Goal: Task Accomplishment & Management: Manage account settings

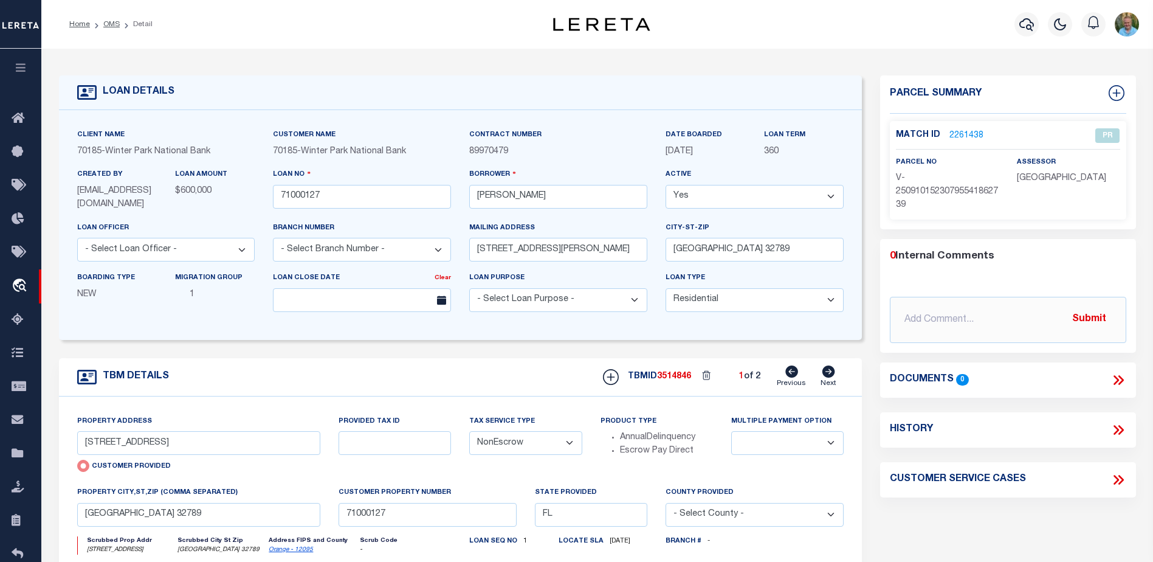
select select "10"
select select "NonEscrow"
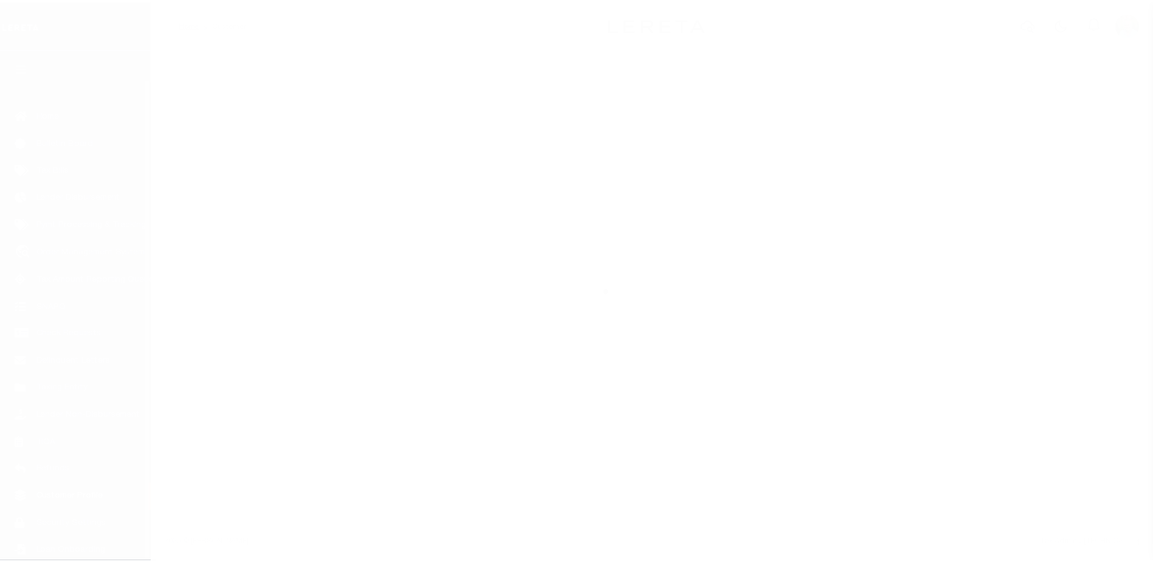
scroll to position [30, 0]
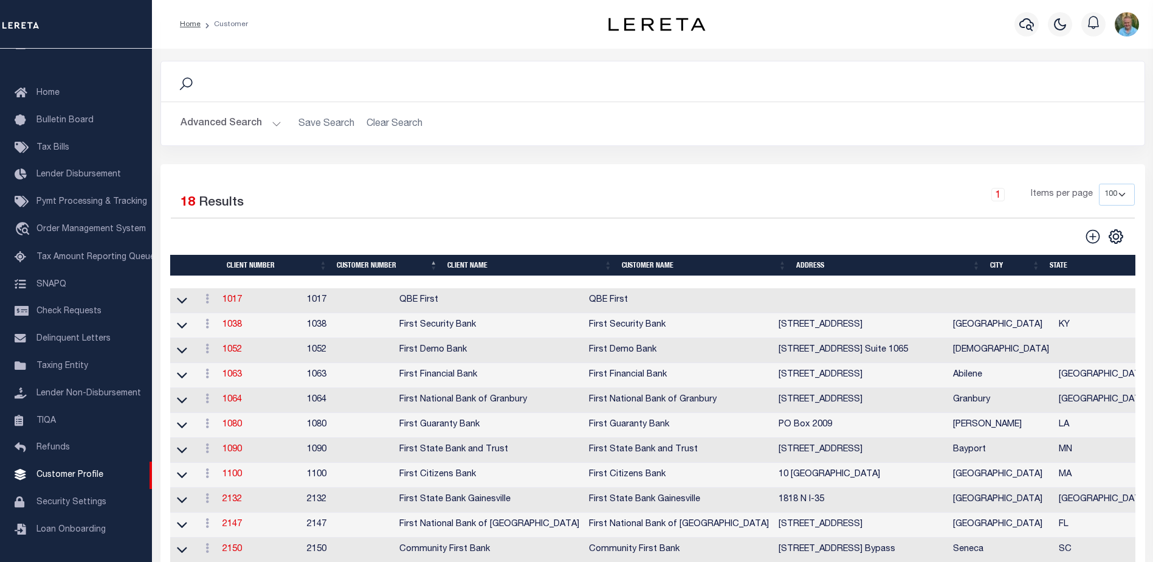
click at [234, 122] on button "Advanced Search" at bounding box center [230, 124] width 101 height 24
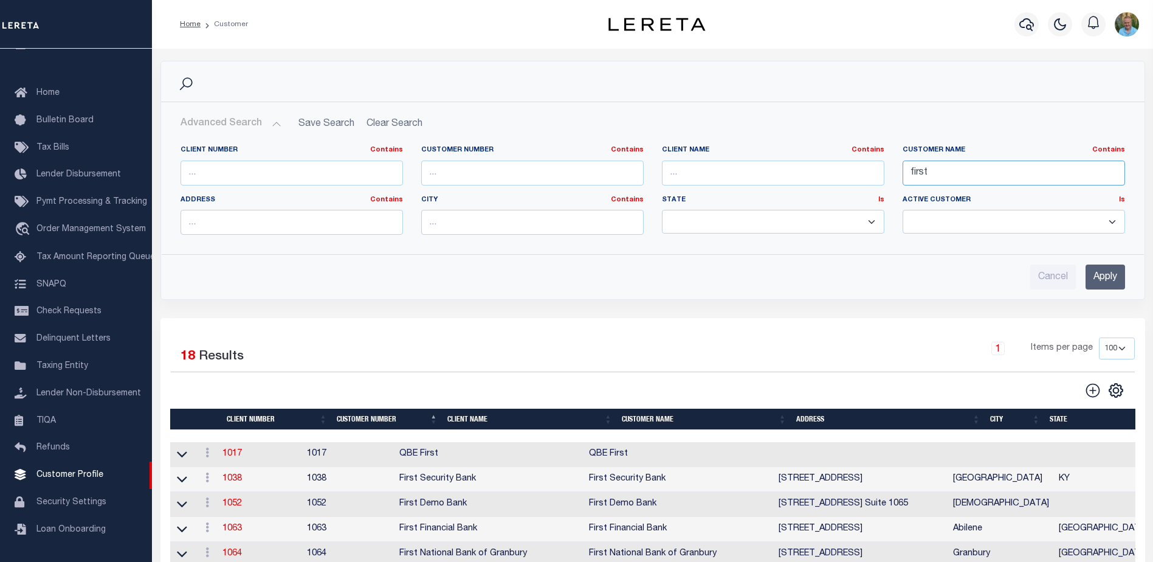
drag, startPoint x: 959, startPoint y: 174, endPoint x: 873, endPoint y: 174, distance: 85.7
click at [873, 174] on div "Client Number Contains Contains Is Customer Number Contains Contains Is Contains" at bounding box center [652, 194] width 963 height 99
type input "winter"
click at [1105, 272] on input "Apply" at bounding box center [1105, 276] width 40 height 25
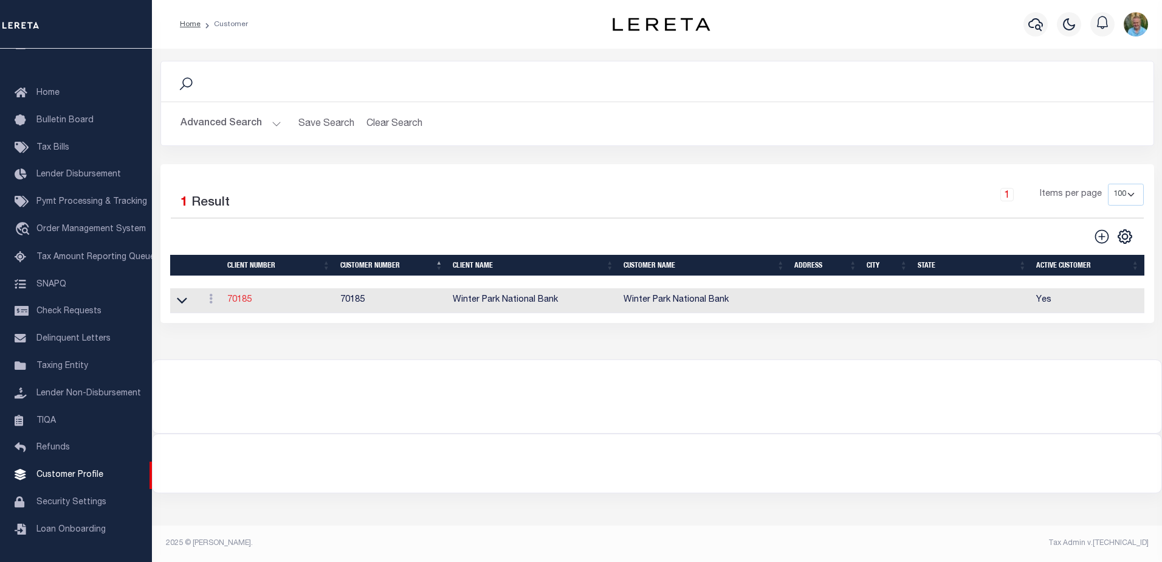
click at [236, 304] on link "70185" at bounding box center [239, 299] width 24 height 9
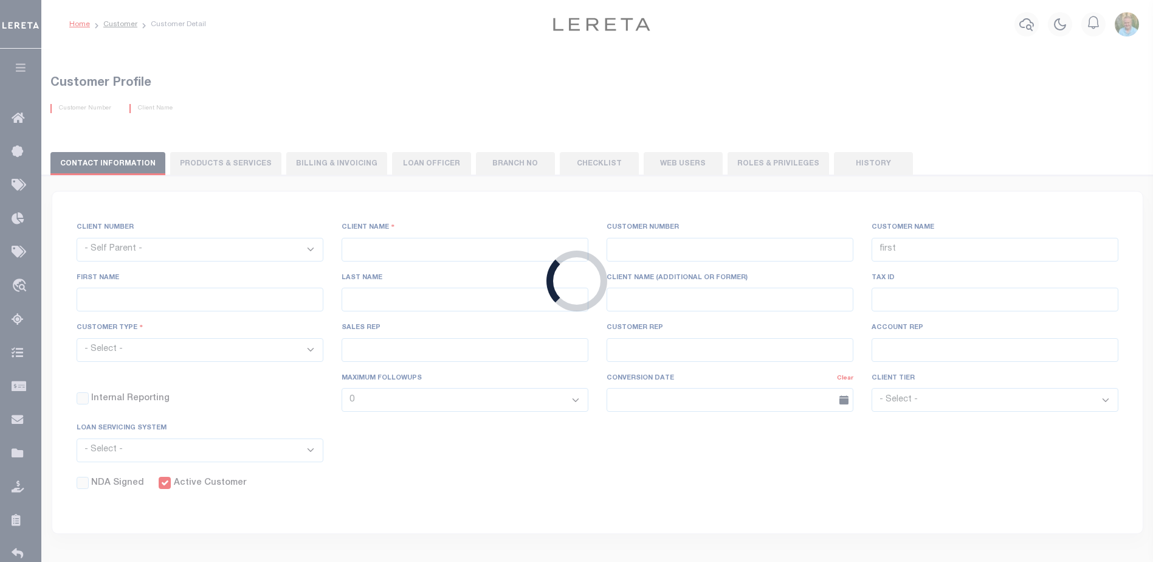
select select
type input "Winter Park National Bank"
type input "70185"
type input "Winter Park National Bank"
type input "[PERSON_NAME]"
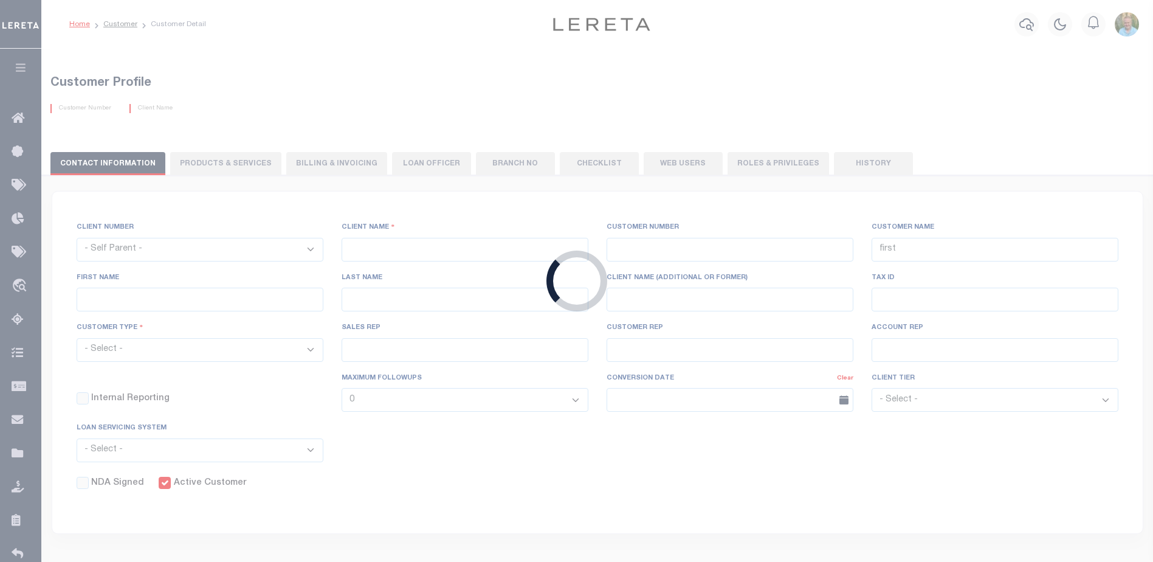
type input "[PERSON_NAME]"
select select "Residential"
type input "John Stachowsky"
type input "Customer Service"
type input "09/15/2025"
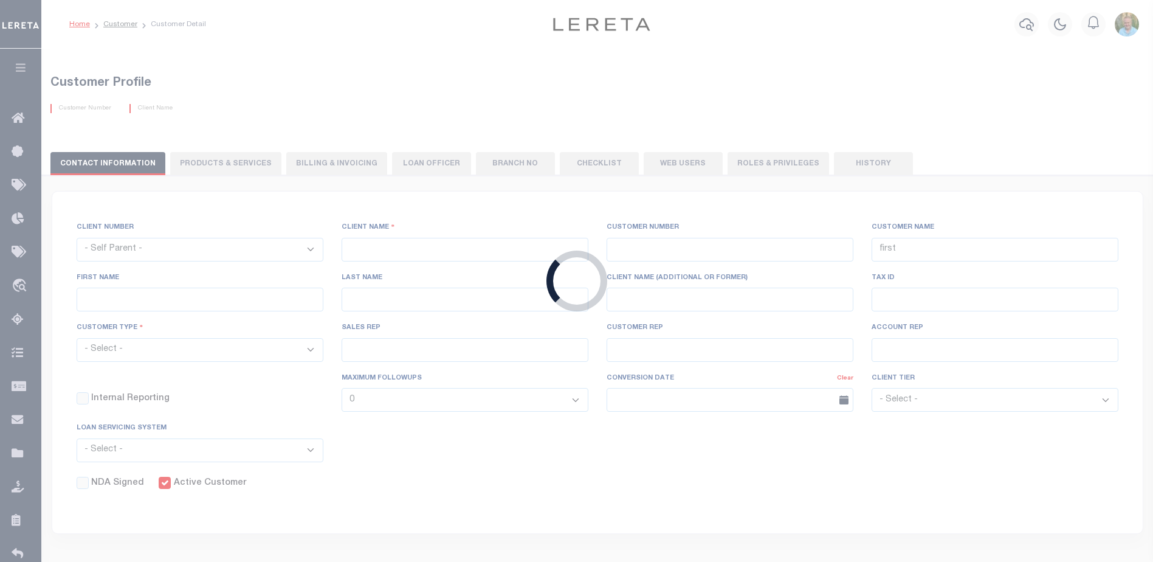
select select "Tier 3"
checkbox input "true"
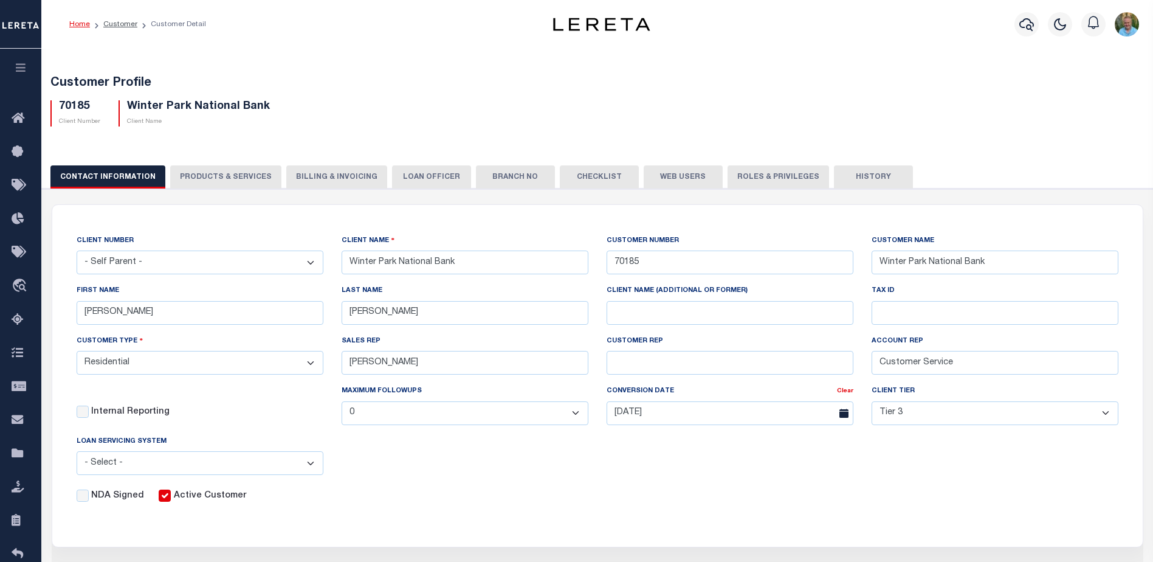
click at [658, 169] on button "Web Users" at bounding box center [683, 176] width 79 height 23
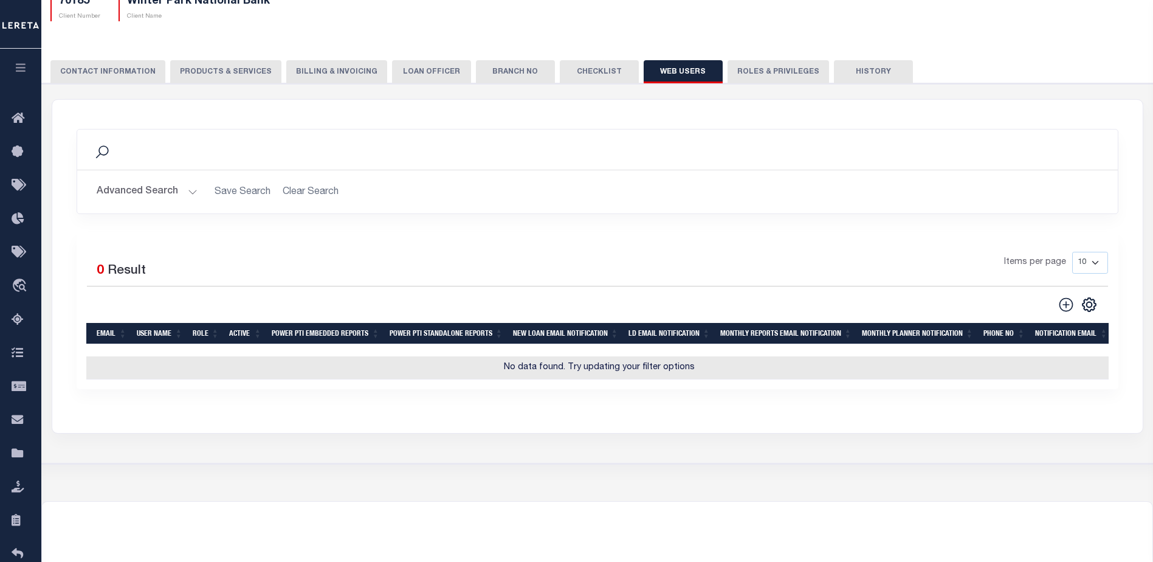
scroll to position [122, 0]
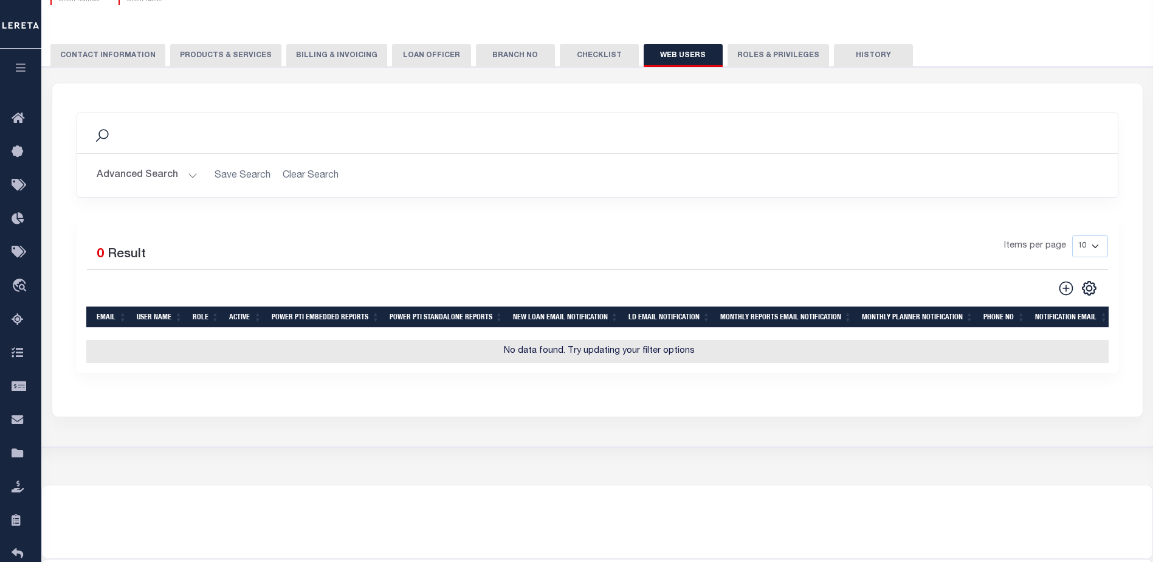
click at [133, 168] on button "Advanced Search" at bounding box center [147, 175] width 101 height 24
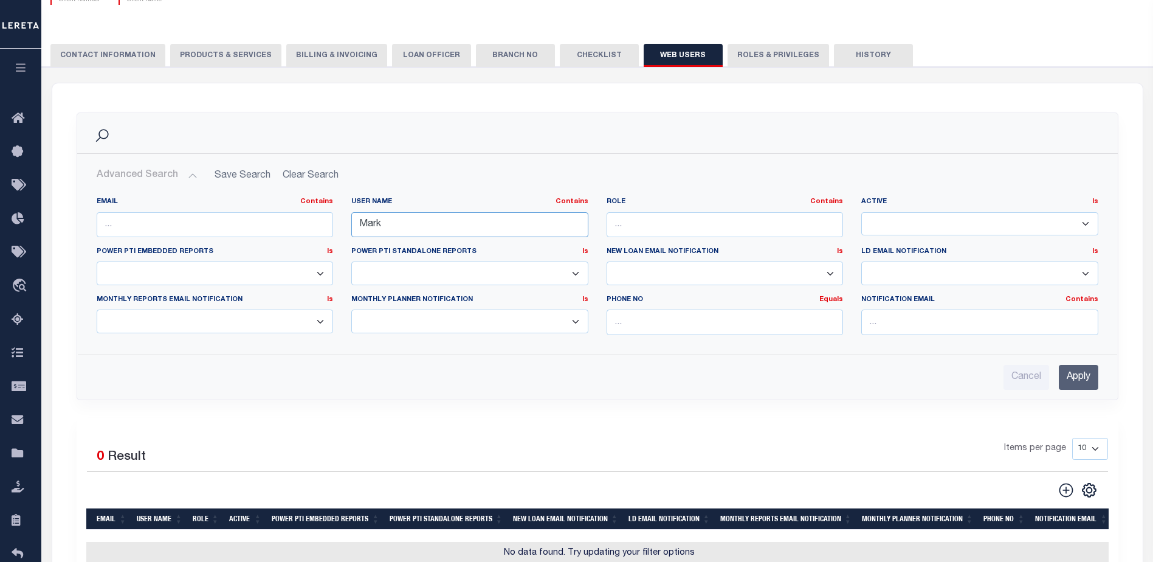
drag, startPoint x: 402, startPoint y: 219, endPoint x: 341, endPoint y: 222, distance: 60.8
click at [341, 222] on div "EMAIL Contains Contains Is USER NAME Contains Contains Is Mark Contains Contains" at bounding box center [598, 270] width 1020 height 147
click at [1077, 376] on input "Apply" at bounding box center [1079, 377] width 40 height 25
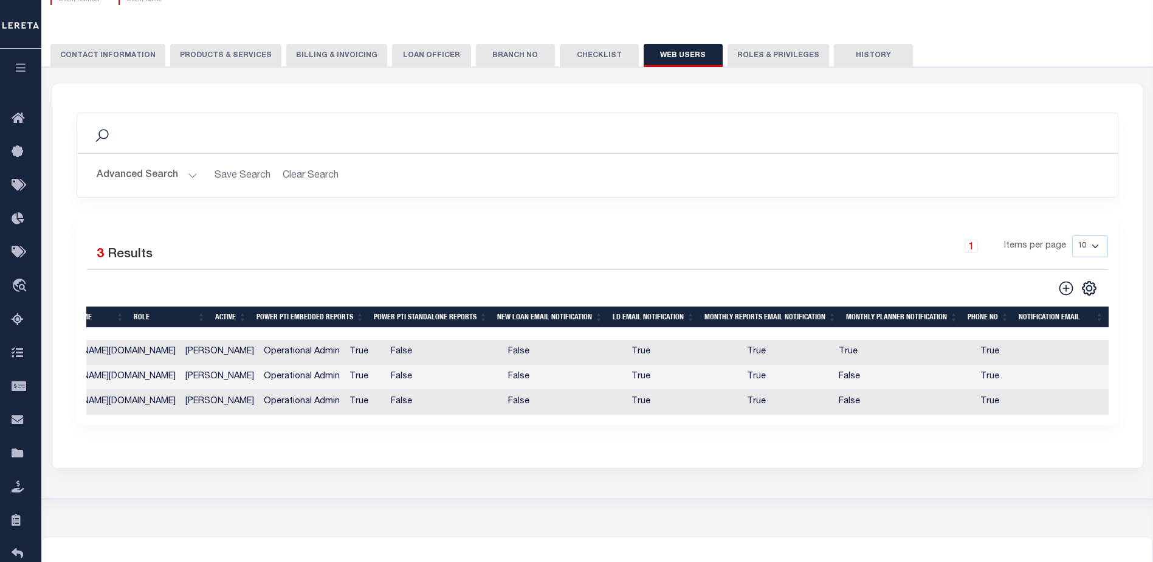
scroll to position [0, 0]
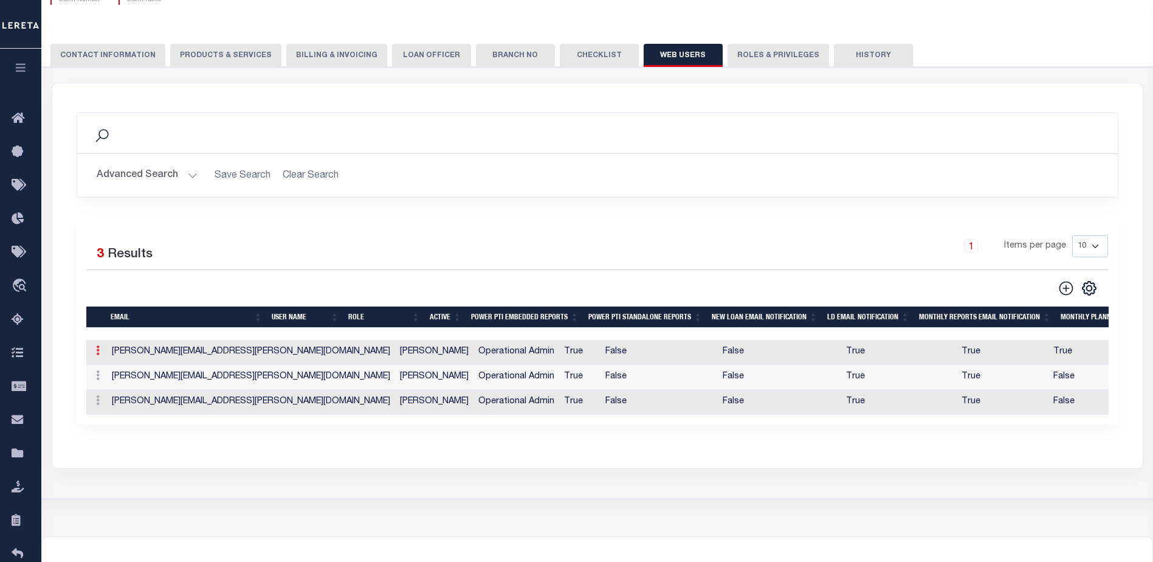
click at [97, 352] on icon at bounding box center [98, 350] width 4 height 10
click at [112, 392] on link "Edit" at bounding box center [119, 389] width 55 height 20
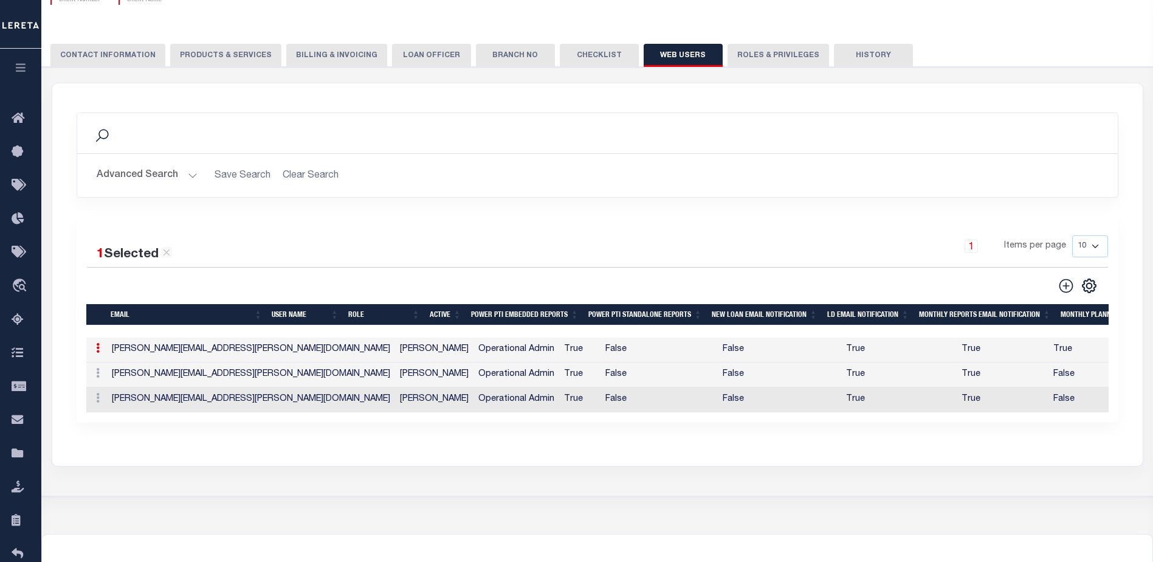
type input "Lorraine.Everhart@leretacustomers.com"
type input "leverhart@wpnb.bank"
type input "Lorraine Everhart"
checkbox input "true"
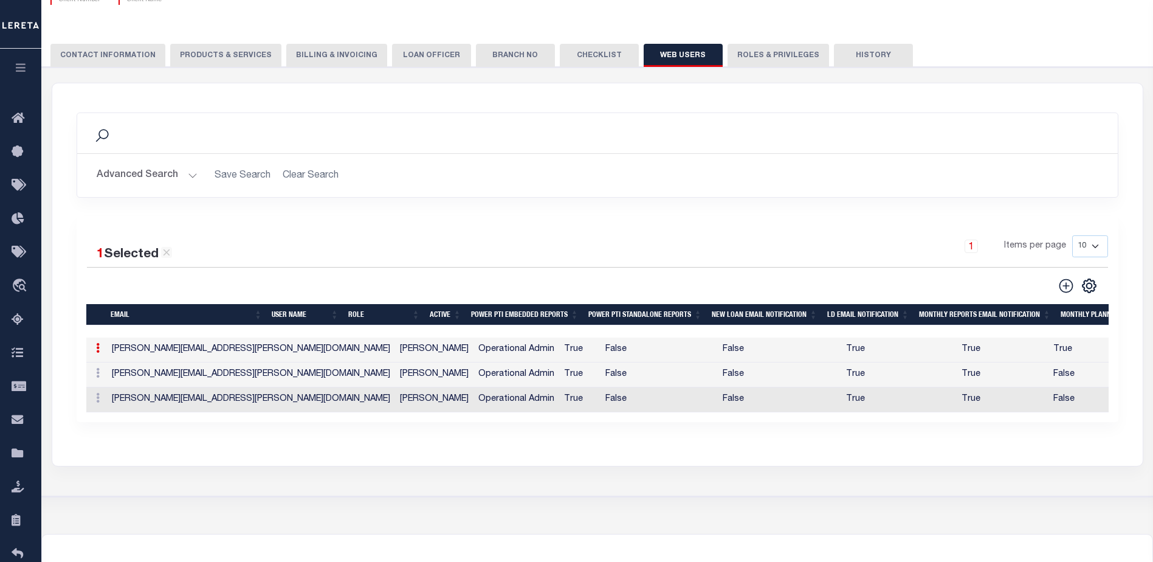
checkbox input "true"
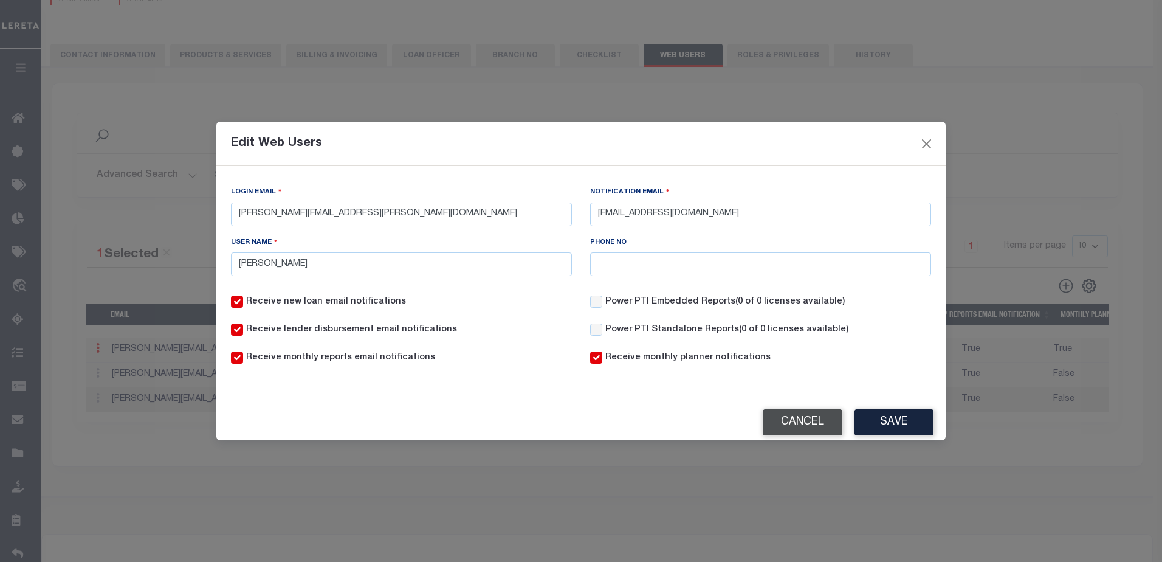
click at [796, 421] on button "Cancel" at bounding box center [803, 422] width 80 height 26
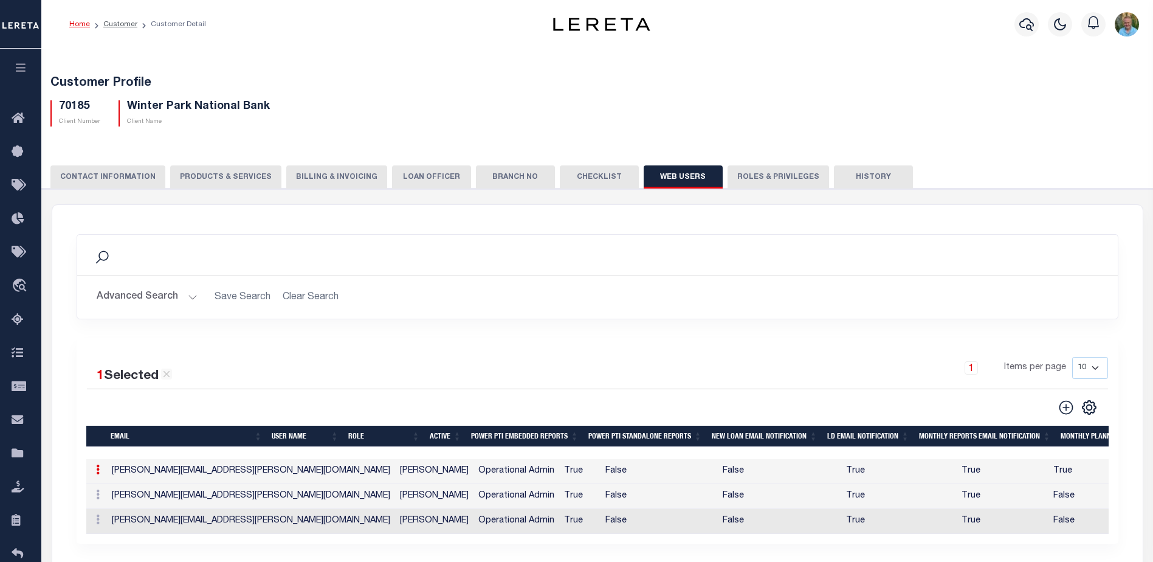
click at [582, 177] on button "Checklist" at bounding box center [599, 176] width 79 height 23
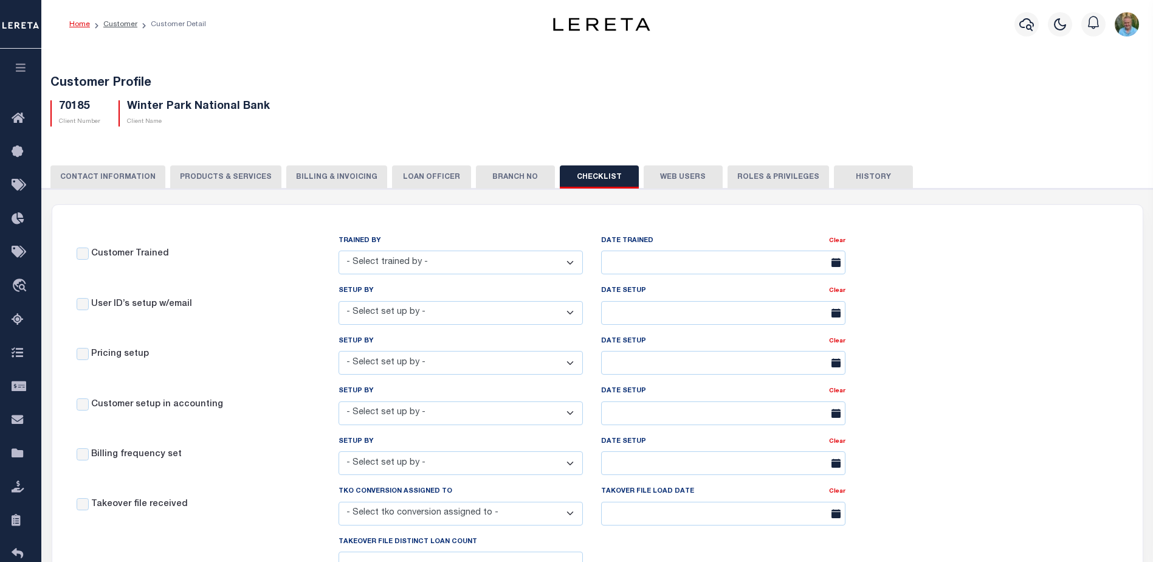
click at [498, 179] on button "Branch No" at bounding box center [515, 176] width 79 height 23
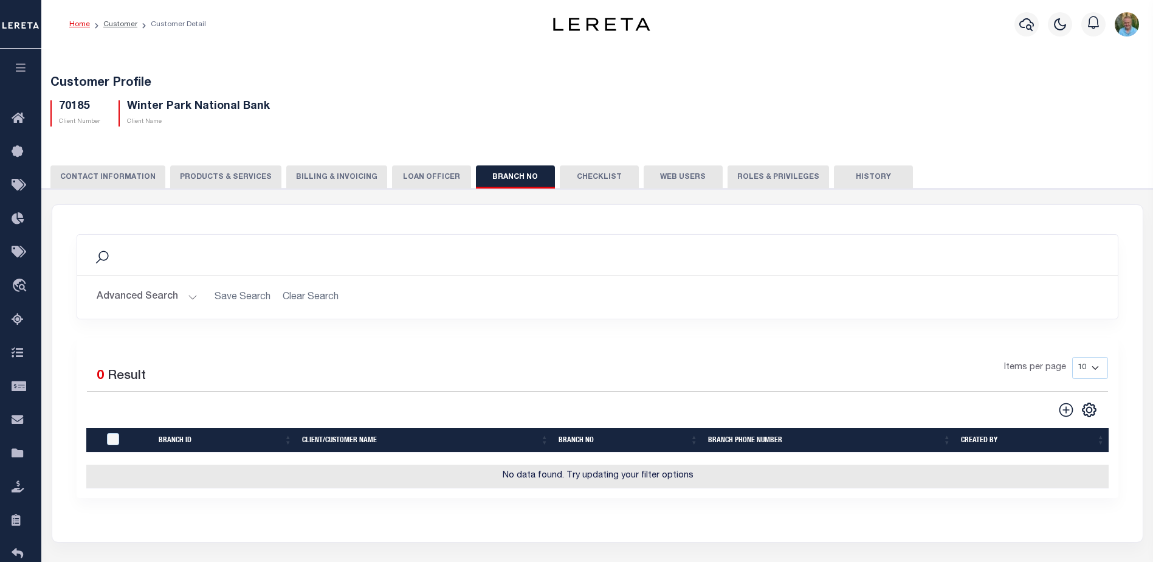
click at [426, 176] on button "LOAN OFFICER" at bounding box center [431, 176] width 79 height 23
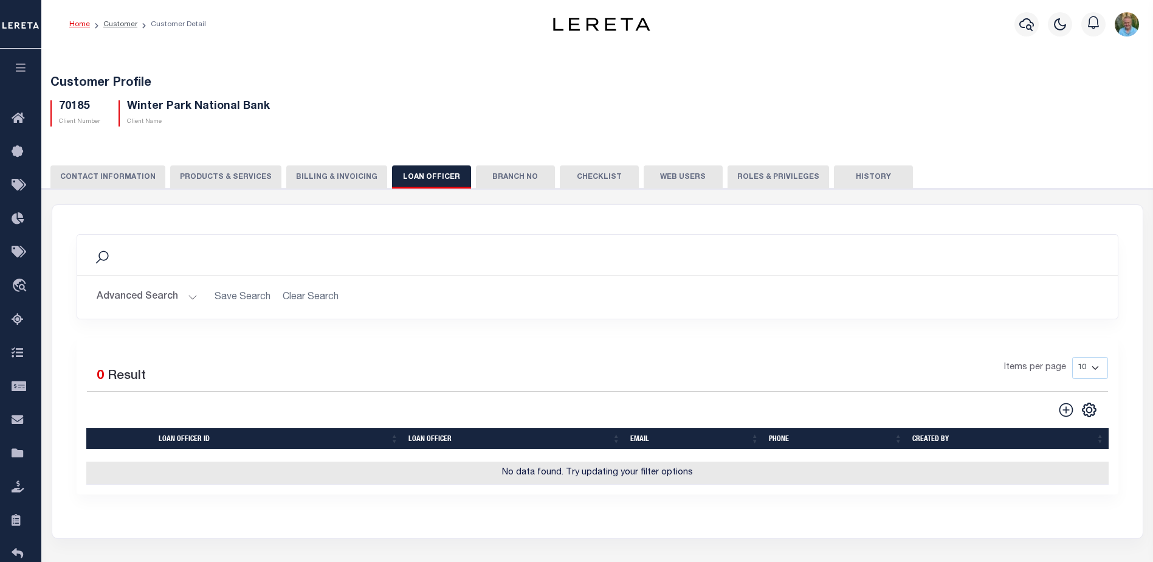
click at [220, 176] on button "PRODUCTS & SERVICES" at bounding box center [225, 176] width 111 height 23
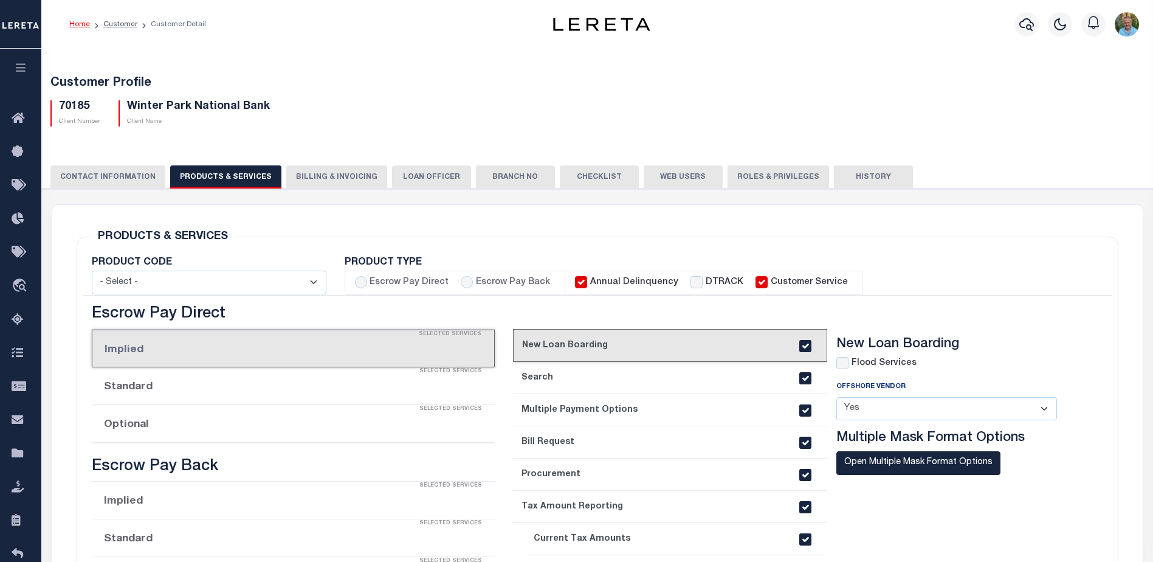
select select "STX"
radio input "true"
checkbox input "true"
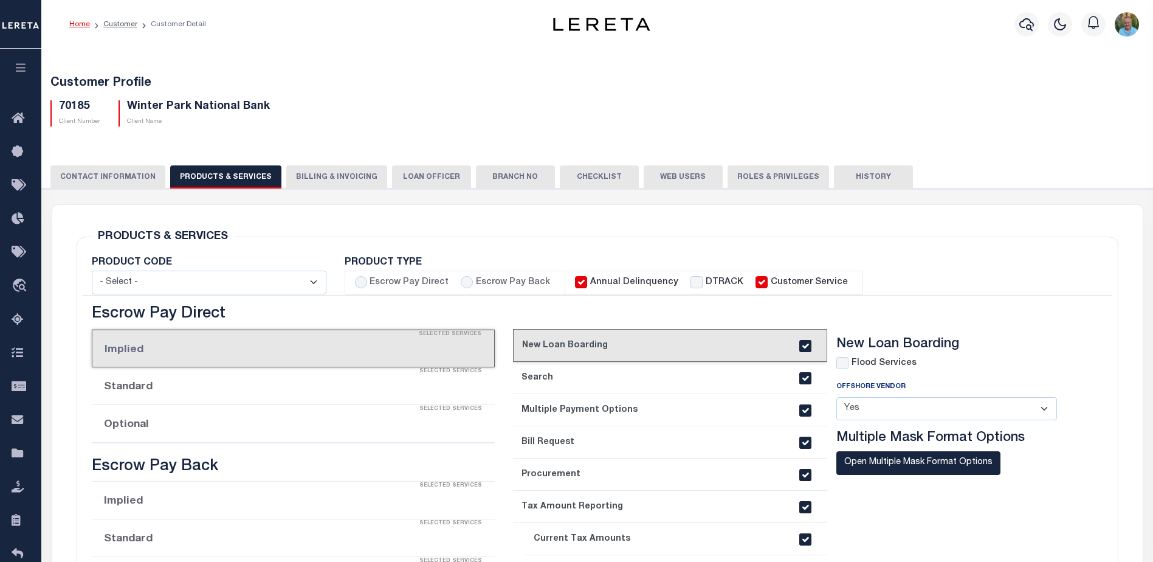
checkbox input "true"
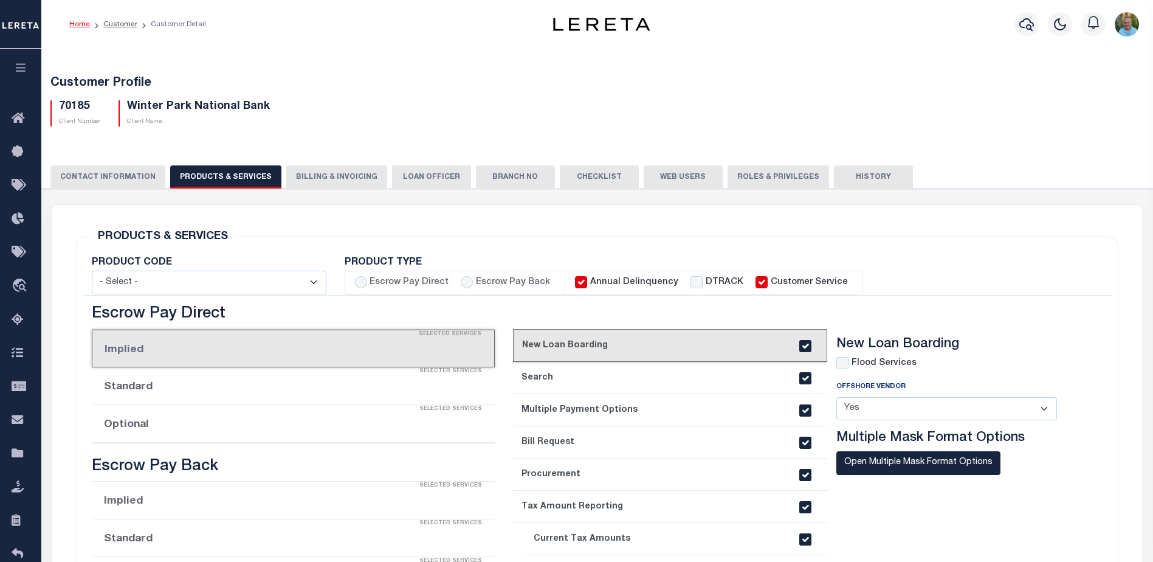
checkbox input "true"
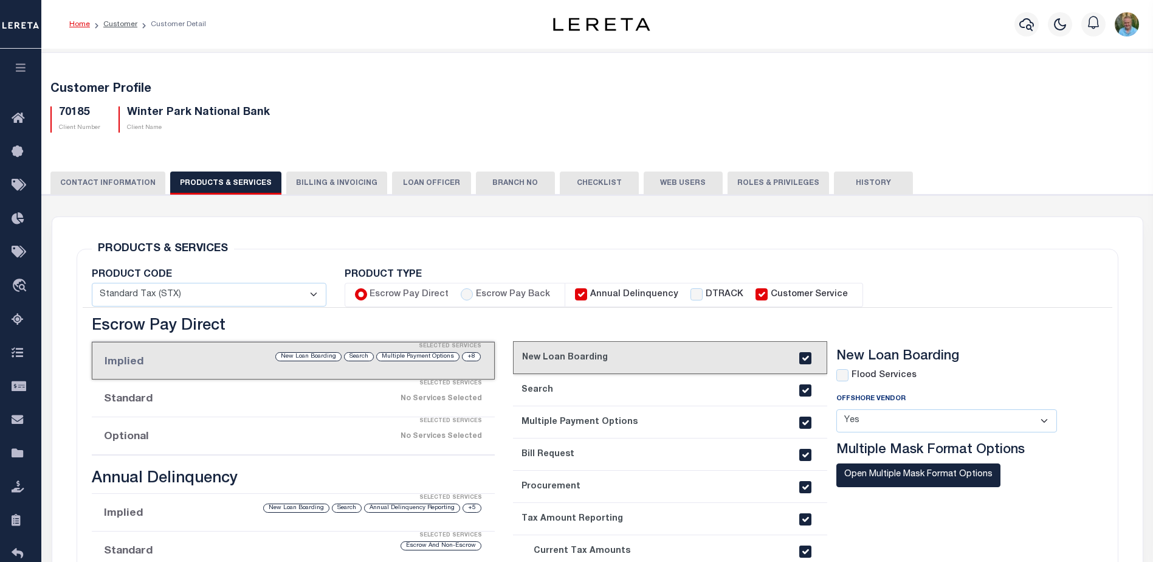
click at [393, 115] on div "70185 Client Number Winter Park National Bank Client Name" at bounding box center [597, 115] width 1112 height 36
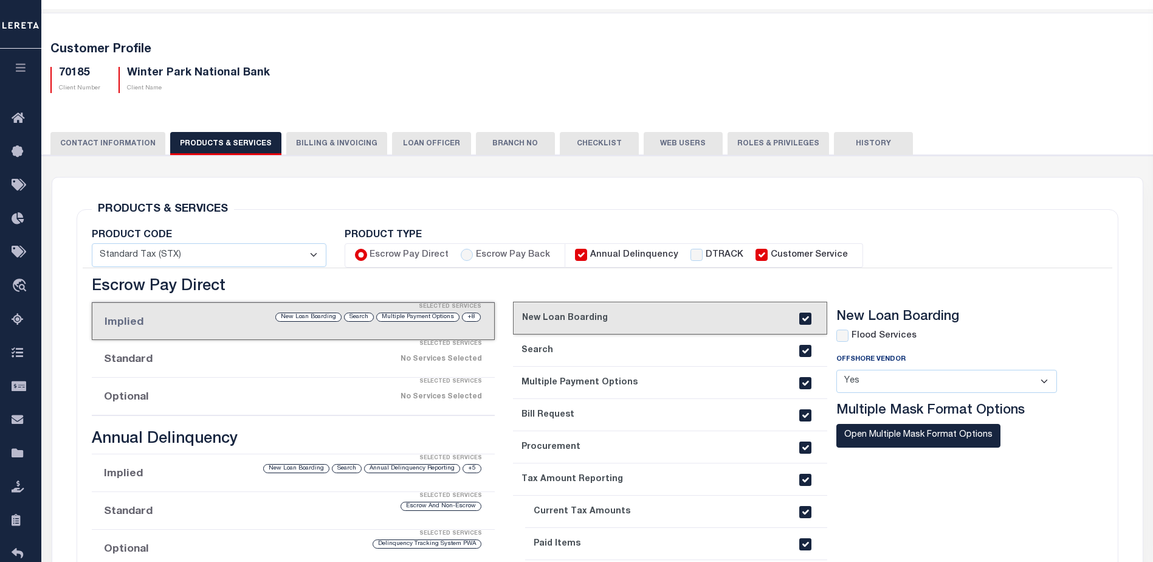
scroll to position [61, 0]
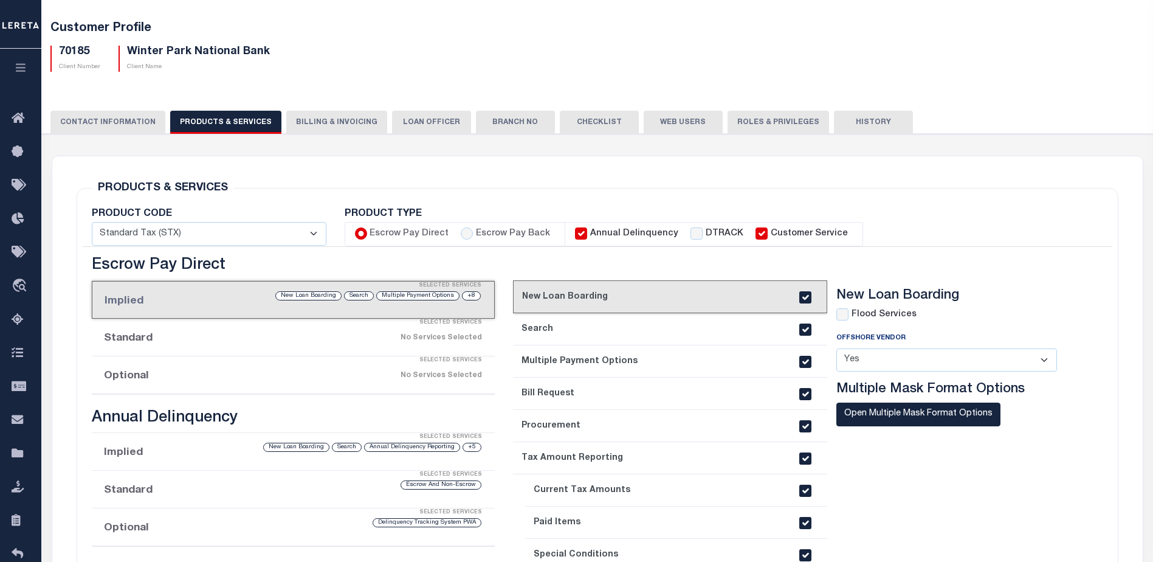
click at [97, 123] on button "CONTACT INFORMATION" at bounding box center [107, 122] width 115 height 23
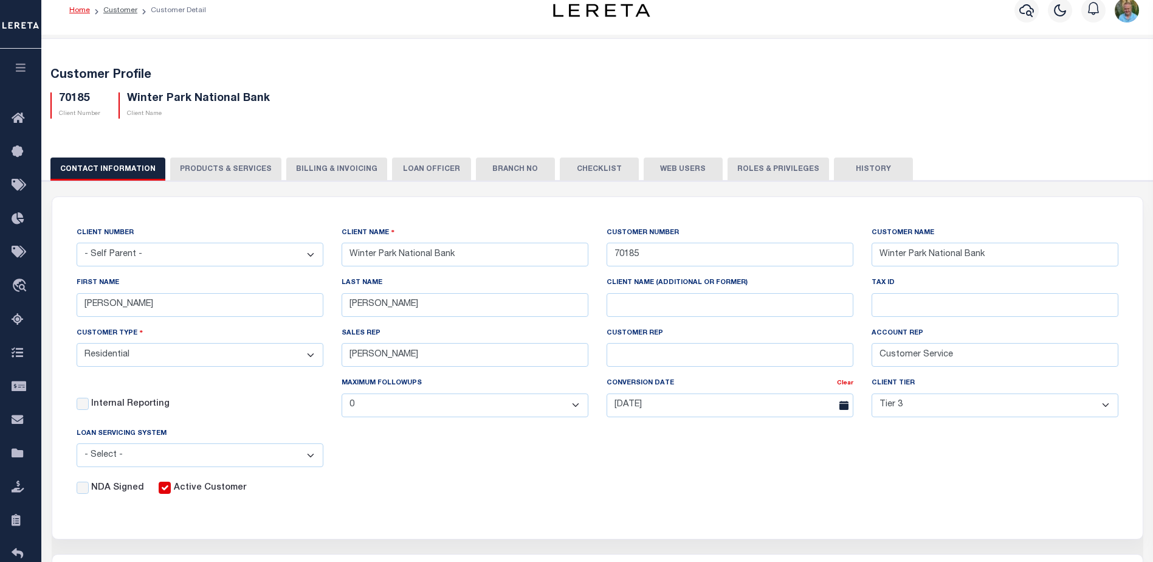
scroll to position [0, 0]
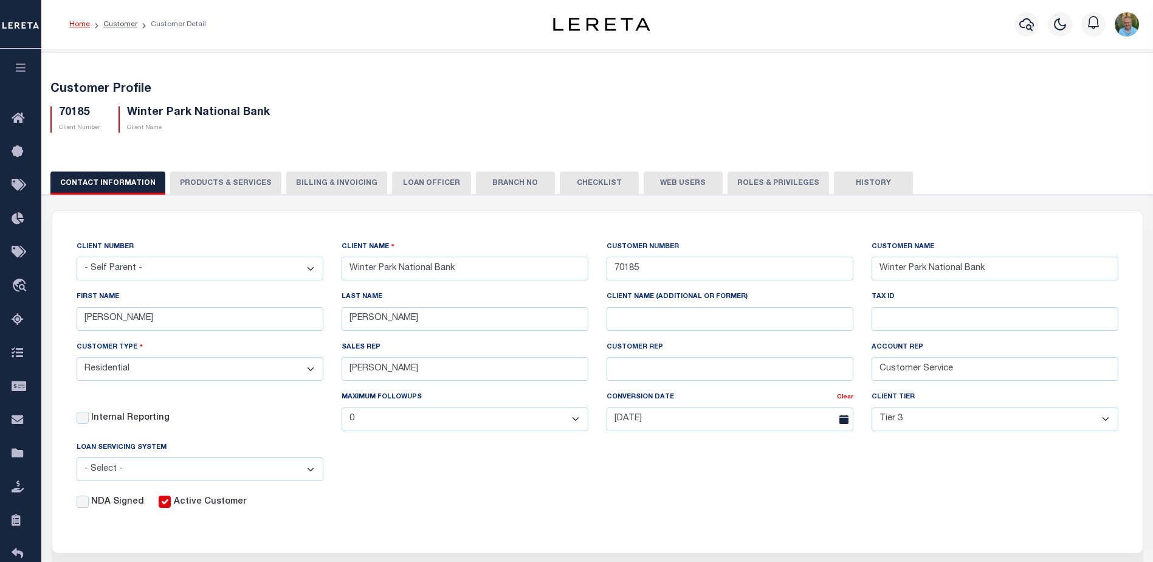
click at [213, 173] on button "PRODUCTS & SERVICES" at bounding box center [225, 182] width 111 height 23
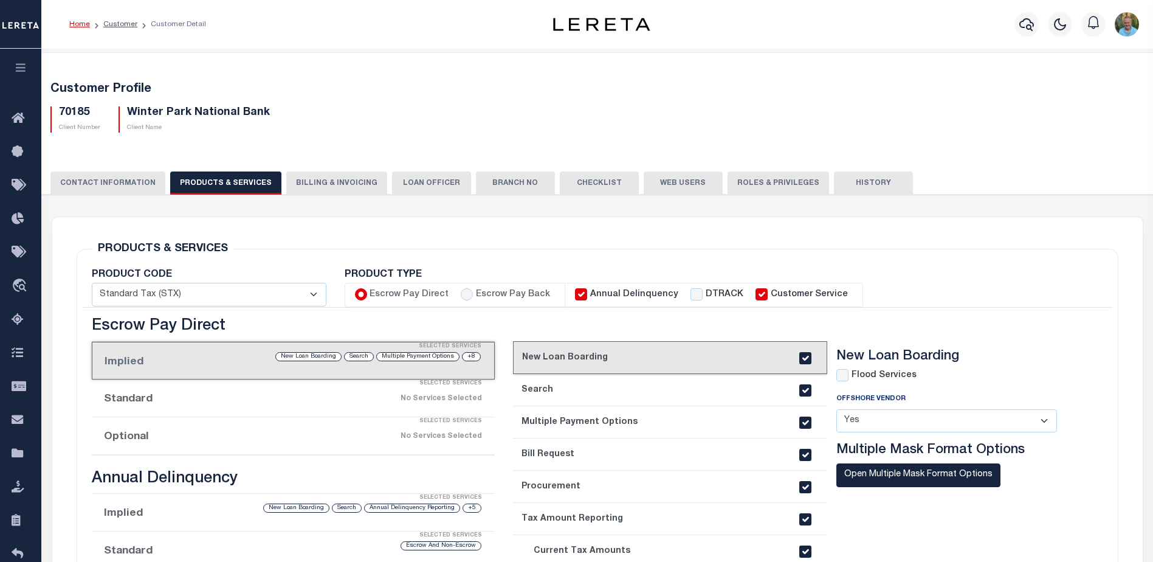
select select "STX"
click at [301, 176] on button "Billing & Invoicing" at bounding box center [336, 182] width 101 height 23
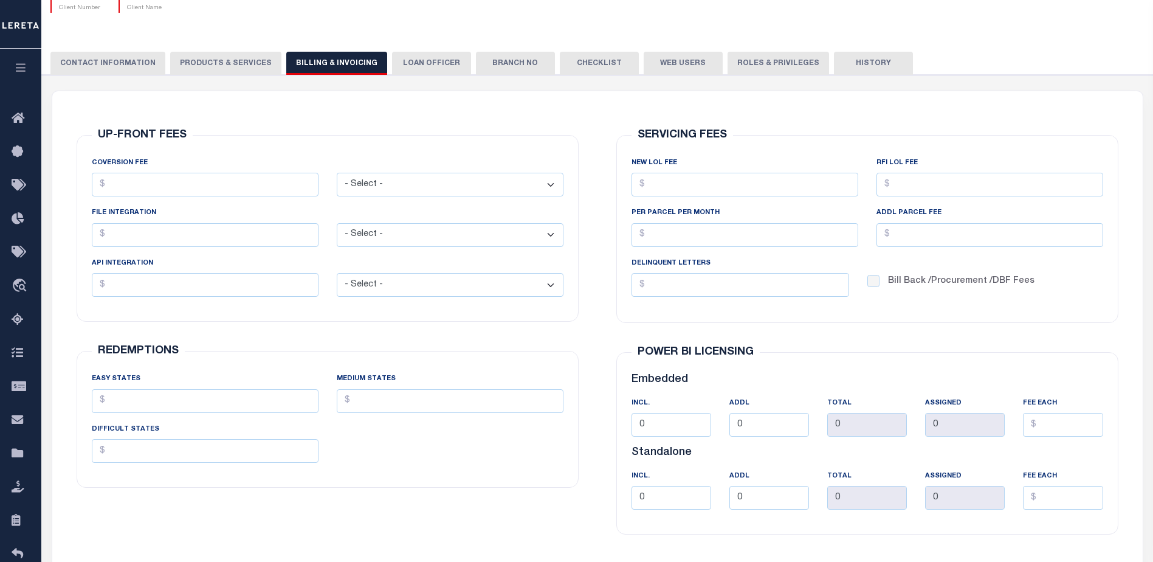
scroll to position [182, 0]
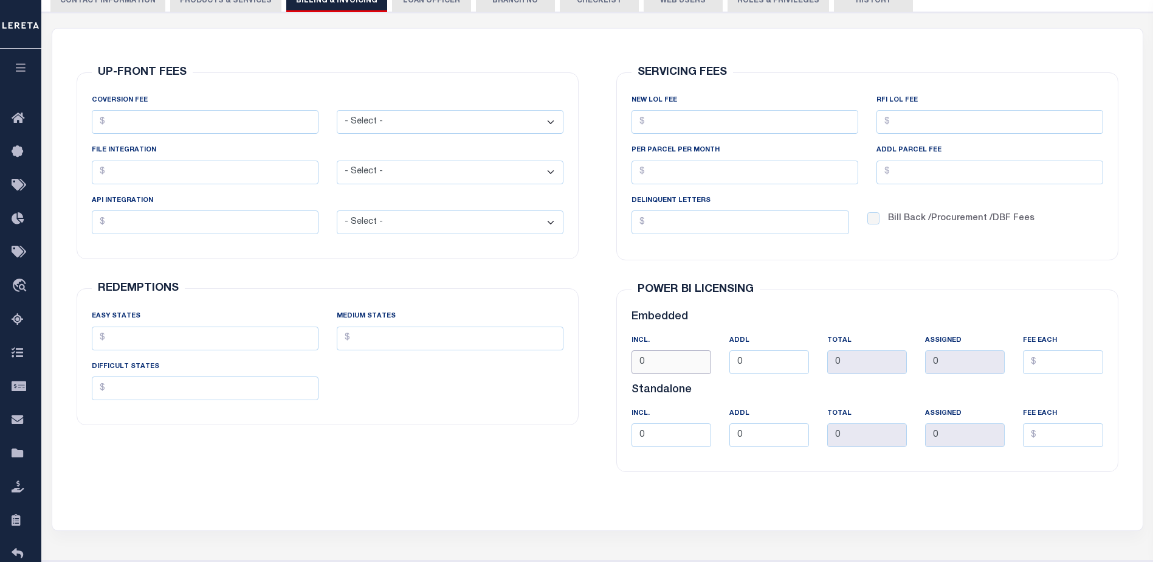
drag, startPoint x: 658, startPoint y: 361, endPoint x: 626, endPoint y: 363, distance: 31.7
click at [626, 363] on div "INCl. 0" at bounding box center [671, 359] width 98 height 50
type input "5"
click at [631, 442] on input "0" at bounding box center [671, 435] width 80 height 24
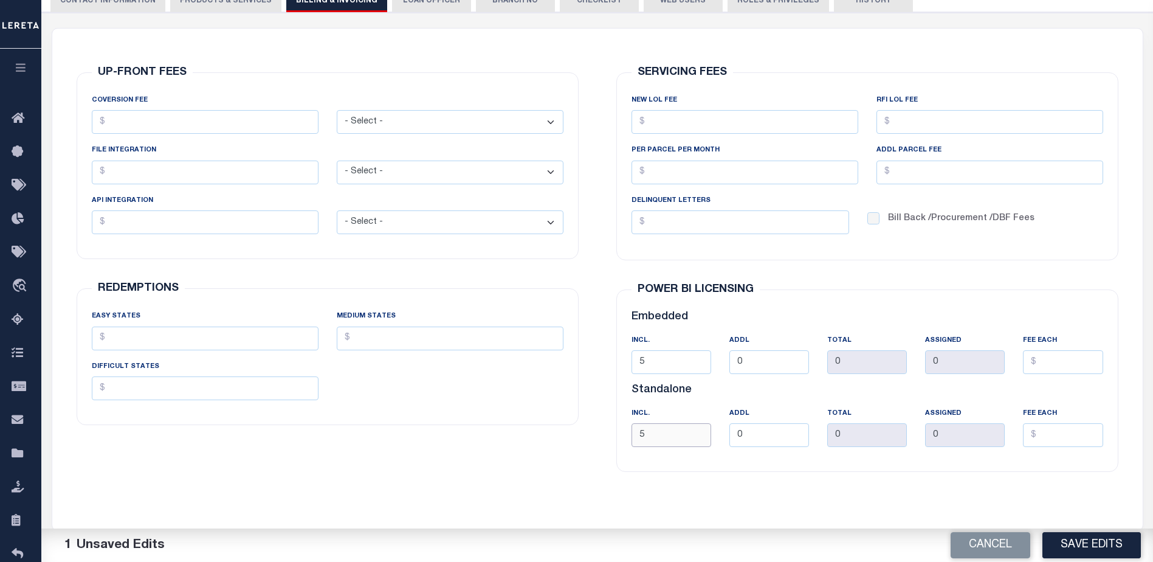
type input "5"
click at [580, 460] on div "UP-FRONT FEES COVERSION FEE - Select - Flat Per Loan" at bounding box center [327, 249] width 521 height 440
click at [1090, 543] on button "Save Edits" at bounding box center [1091, 545] width 98 height 26
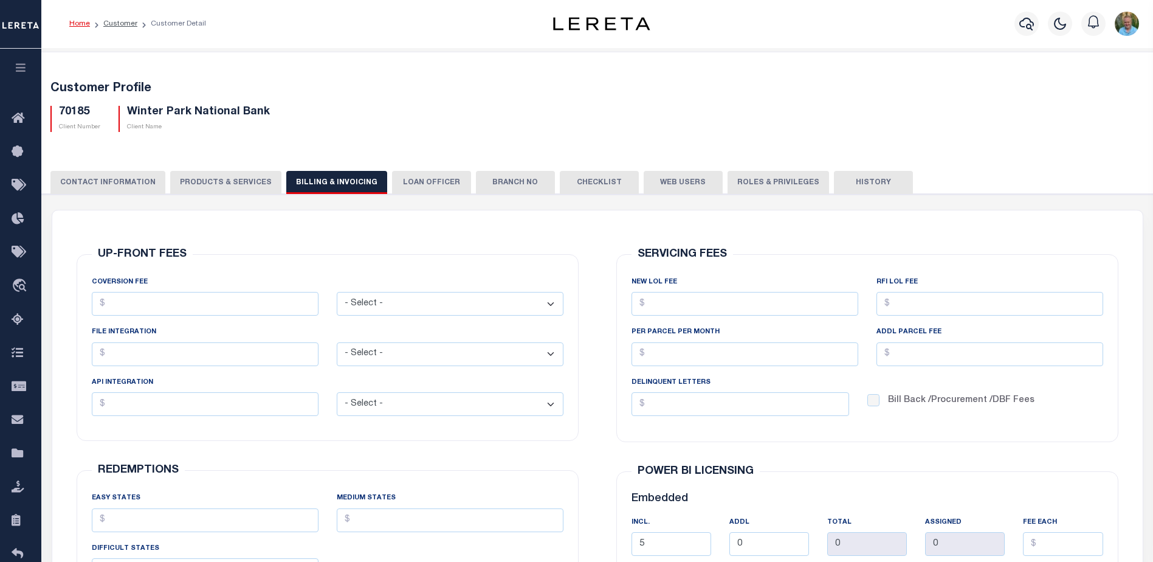
scroll to position [0, 0]
drag, startPoint x: 109, startPoint y: 180, endPoint x: 115, endPoint y: 173, distance: 9.9
click at [109, 180] on button "CONTACT INFORMATION" at bounding box center [107, 182] width 115 height 23
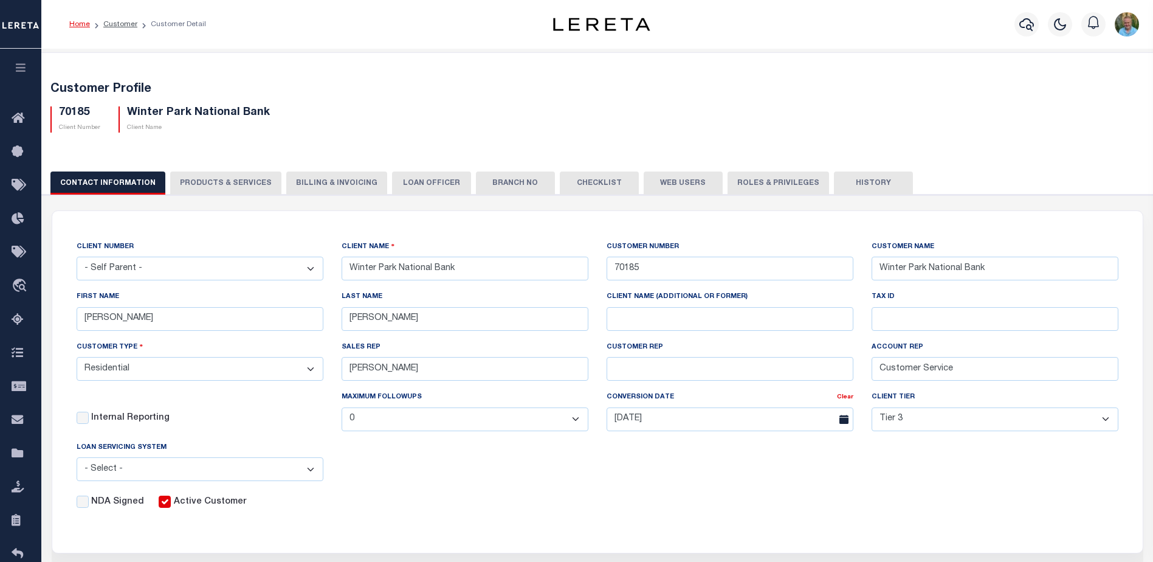
click at [655, 182] on button "Web Users" at bounding box center [683, 182] width 79 height 23
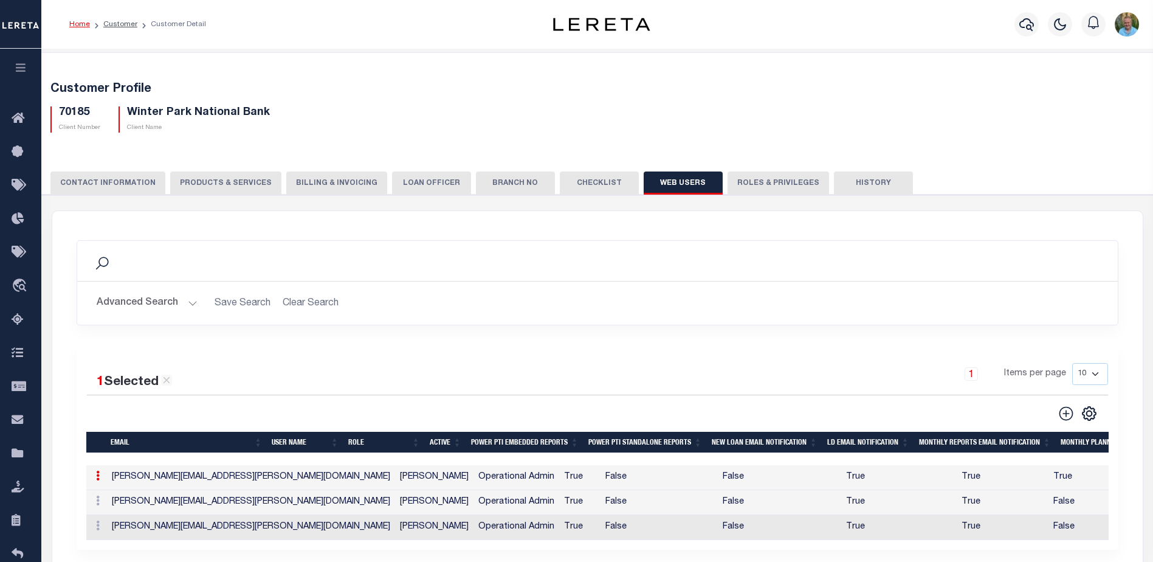
scroll to position [122, 0]
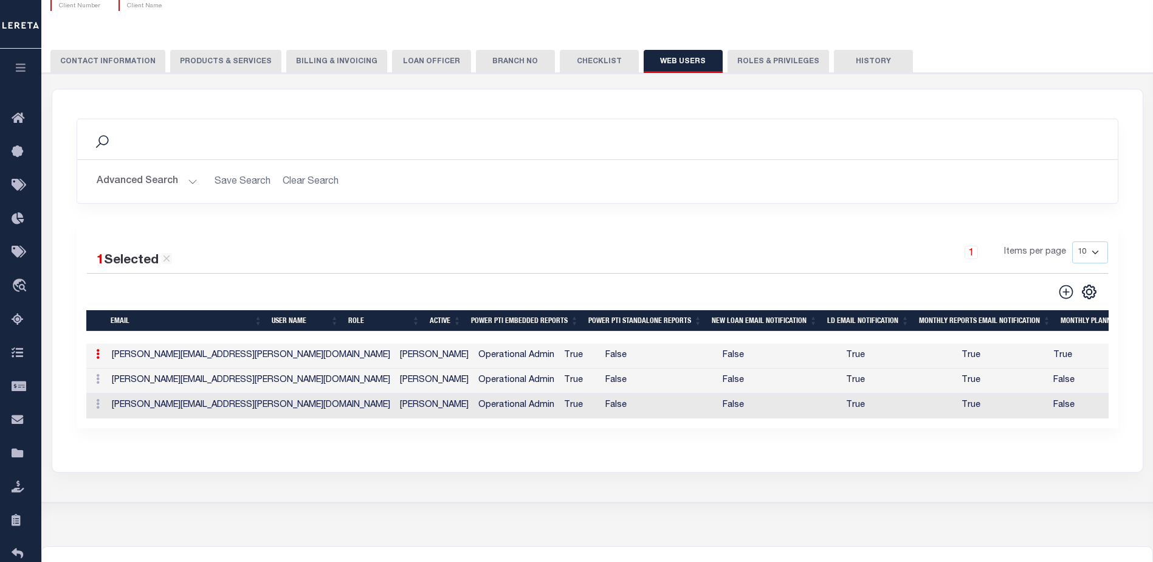
click at [97, 359] on icon at bounding box center [98, 354] width 4 height 10
click at [109, 393] on link "Edit" at bounding box center [119, 393] width 55 height 20
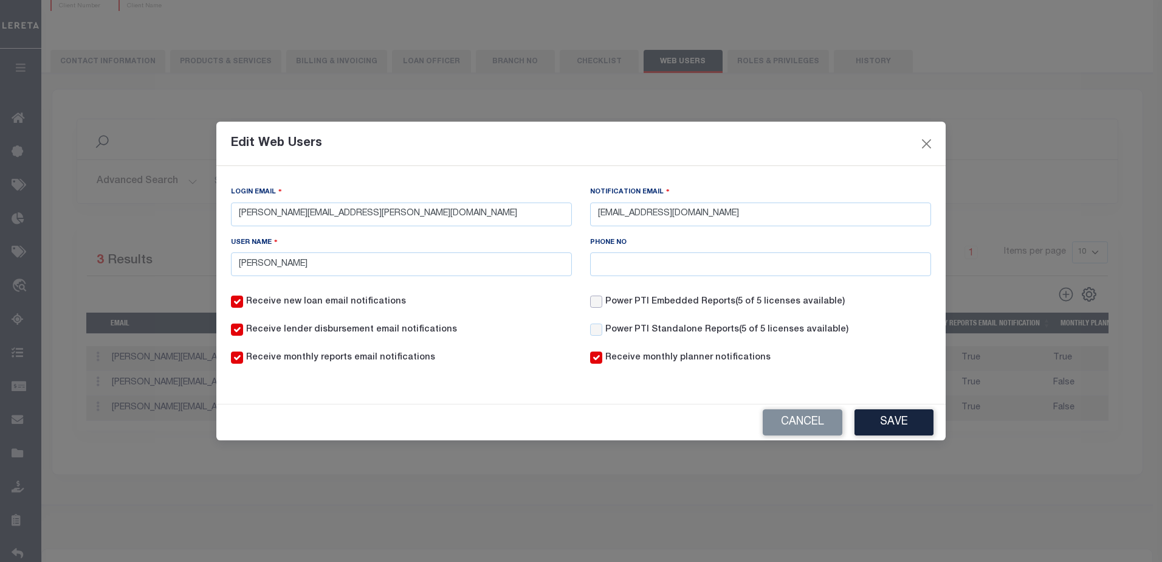
click at [596, 301] on input "Power PTI Embedded Reports (5 of 5 licenses available)" at bounding box center [596, 301] width 12 height 12
checkbox input "true"
click at [892, 419] on button "Save" at bounding box center [893, 422] width 79 height 26
click at [598, 329] on input "Power PTI Standalone Reports (5 of 5 licenses available)" at bounding box center [596, 329] width 12 height 12
checkbox input "true"
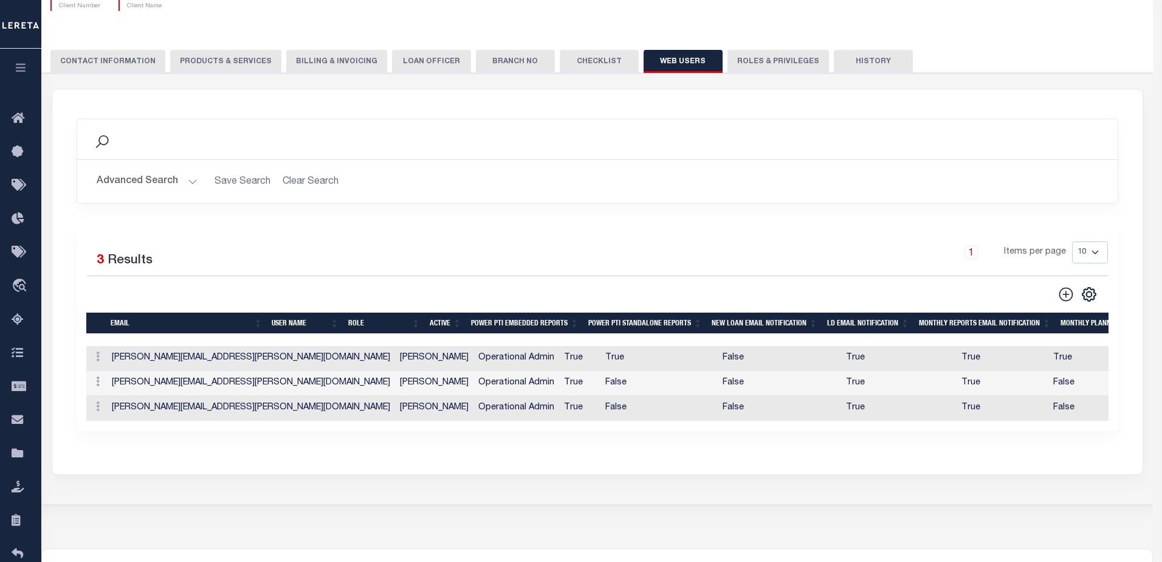
click at [909, 422] on body "Home Customer Customer Detail Profile Sign out" at bounding box center [581, 287] width 1162 height 818
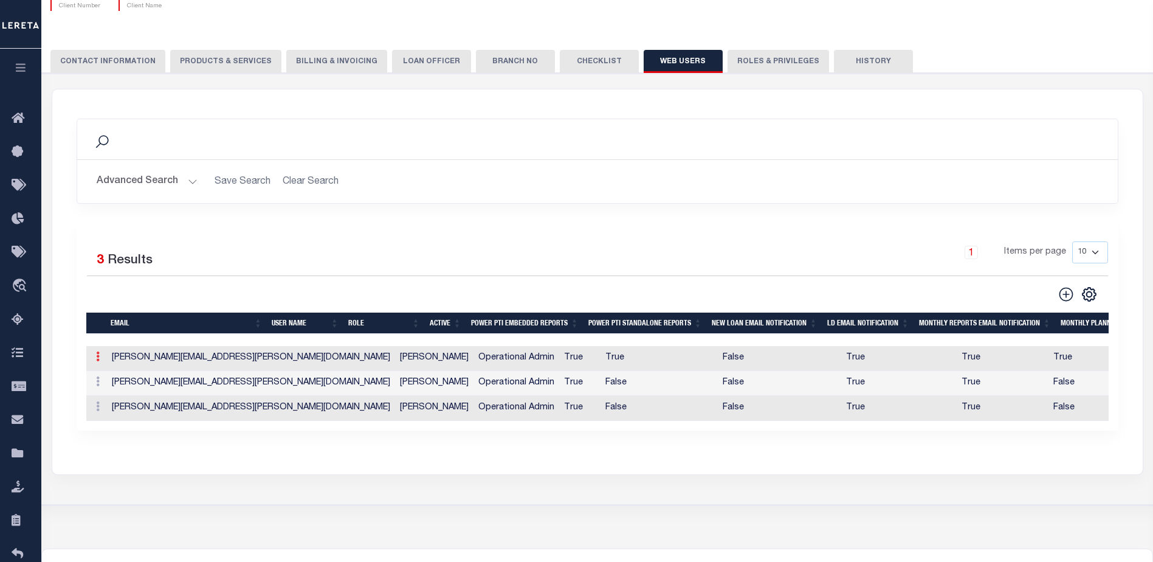
click at [95, 359] on link at bounding box center [97, 358] width 13 height 10
click at [121, 393] on link "Edit" at bounding box center [119, 395] width 55 height 20
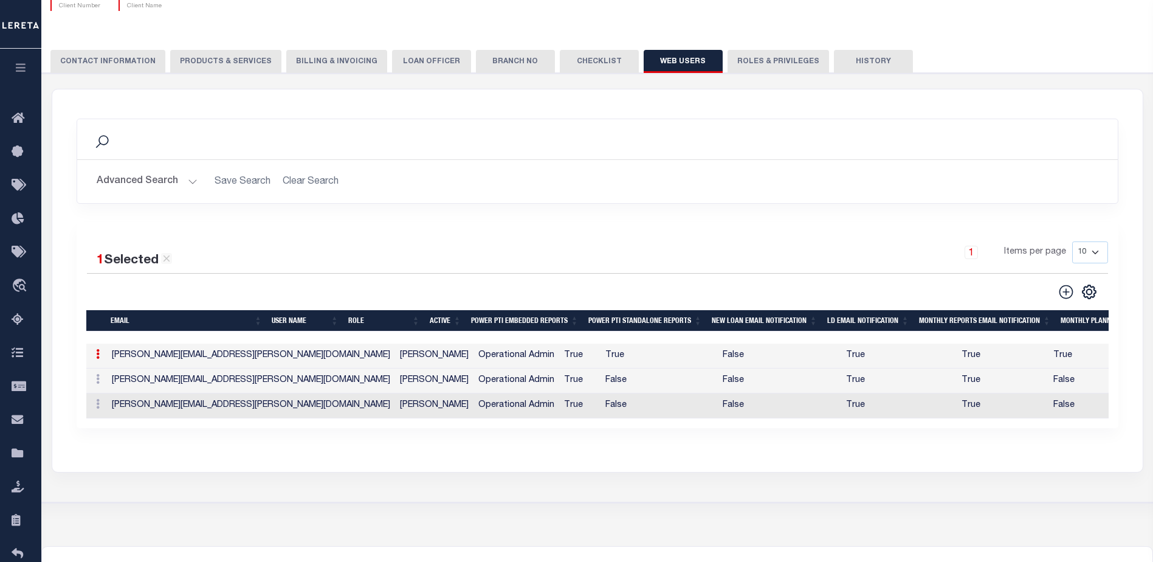
checkbox input "true"
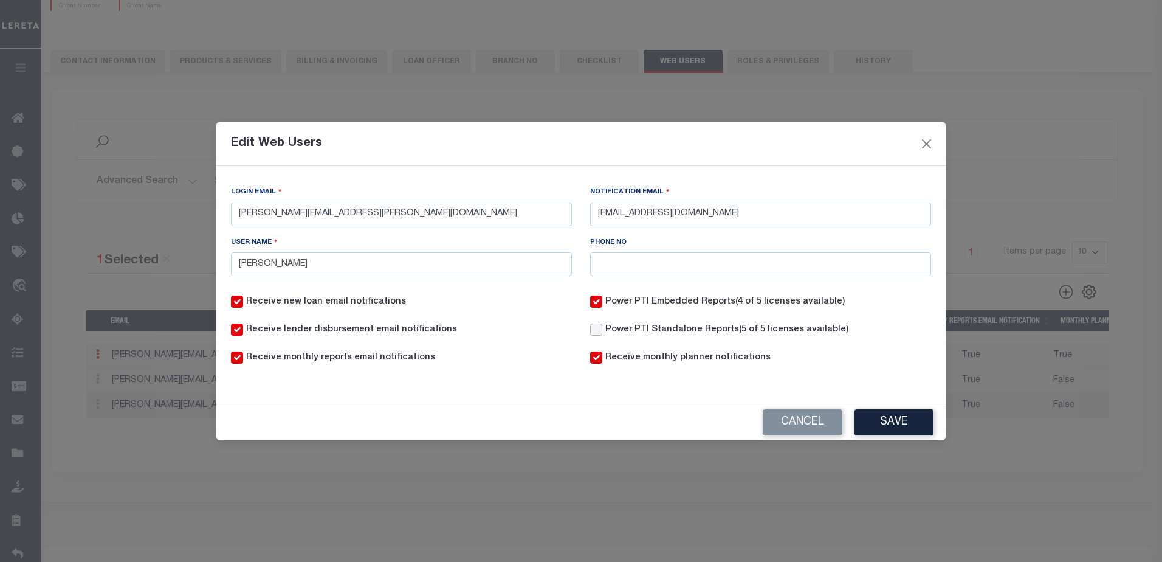
click at [601, 334] on input "Power PTI Standalone Reports (5 of 5 licenses available)" at bounding box center [596, 329] width 12 height 12
checkbox input "true"
click at [919, 427] on button "Save" at bounding box center [893, 422] width 79 height 26
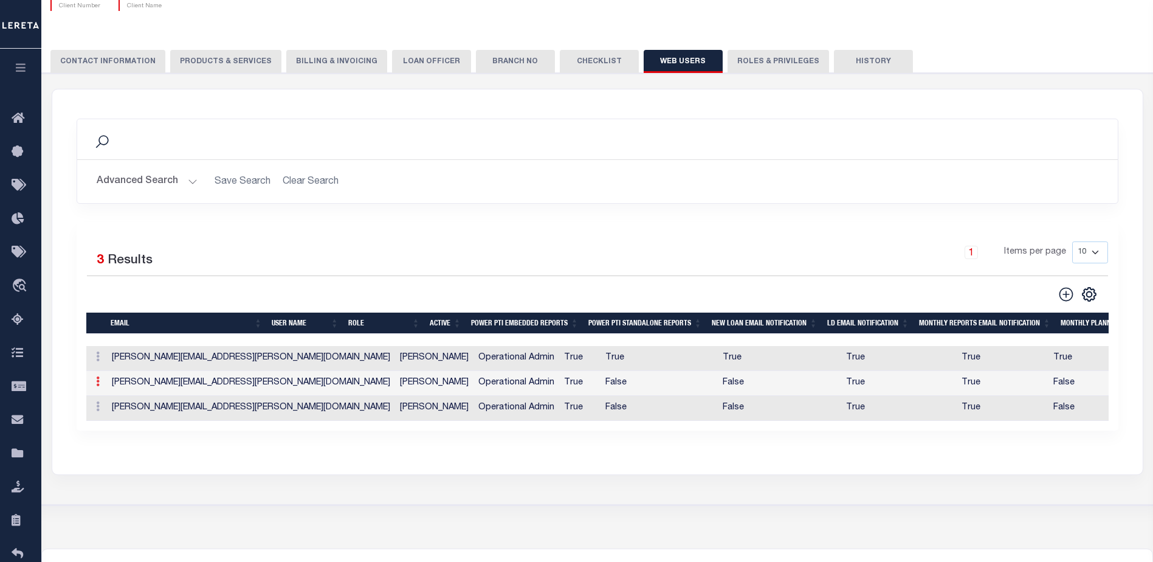
click at [100, 385] on link at bounding box center [97, 383] width 13 height 10
click at [119, 424] on link "Edit" at bounding box center [119, 420] width 55 height 20
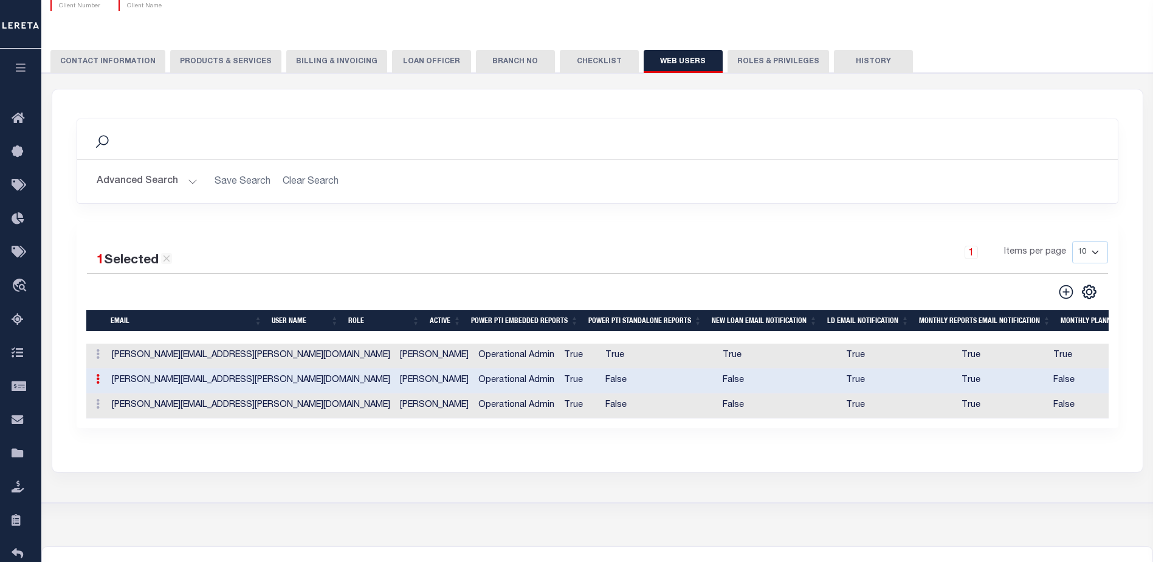
type input "Terry.Winn@leretacustomers.com"
type input "twinn@WPNB.Bank"
type input "Terry Winn"
checkbox input "false"
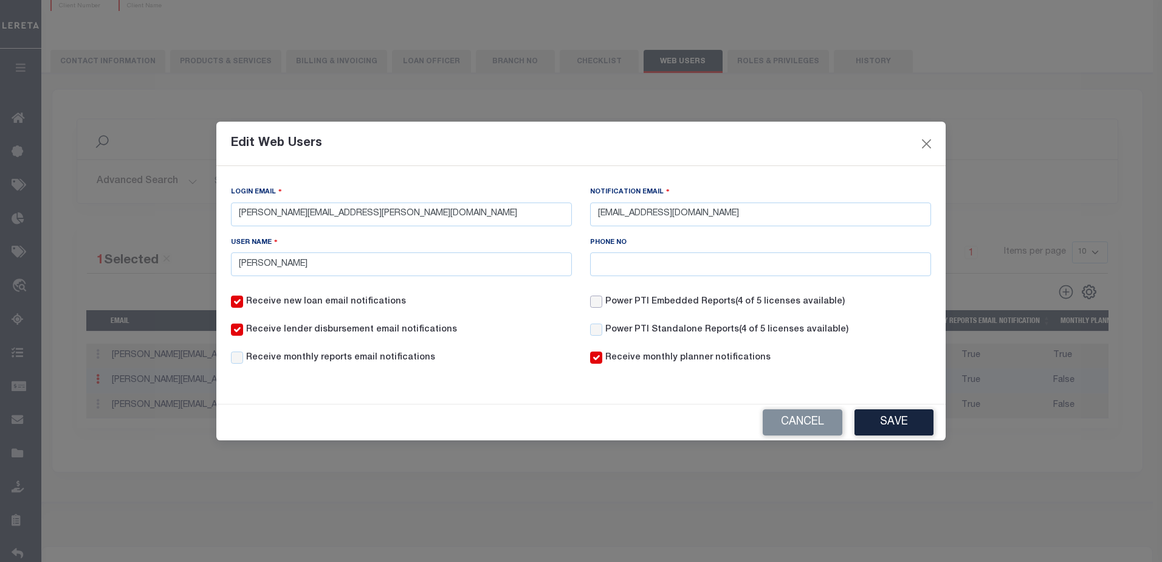
click at [596, 306] on input "Power PTI Embedded Reports (4 of 5 licenses available)" at bounding box center [596, 301] width 12 height 12
checkbox input "true"
click at [597, 329] on input "Power PTI Standalone Reports (4 of 5 licenses available)" at bounding box center [596, 329] width 12 height 12
checkbox input "true"
click at [895, 424] on button "Save" at bounding box center [893, 422] width 79 height 26
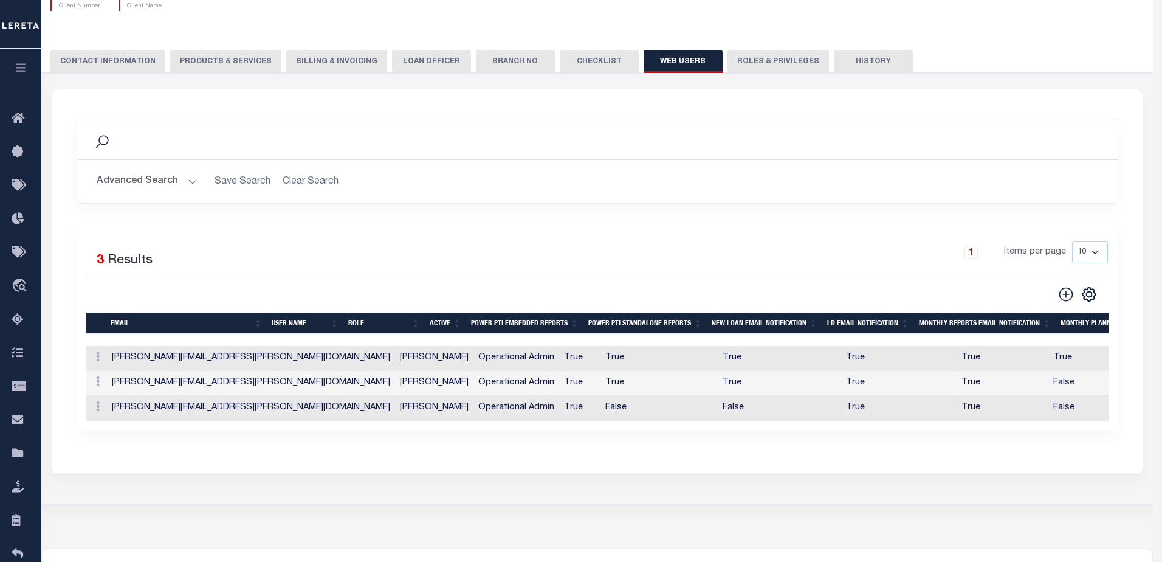
checkbox input "false"
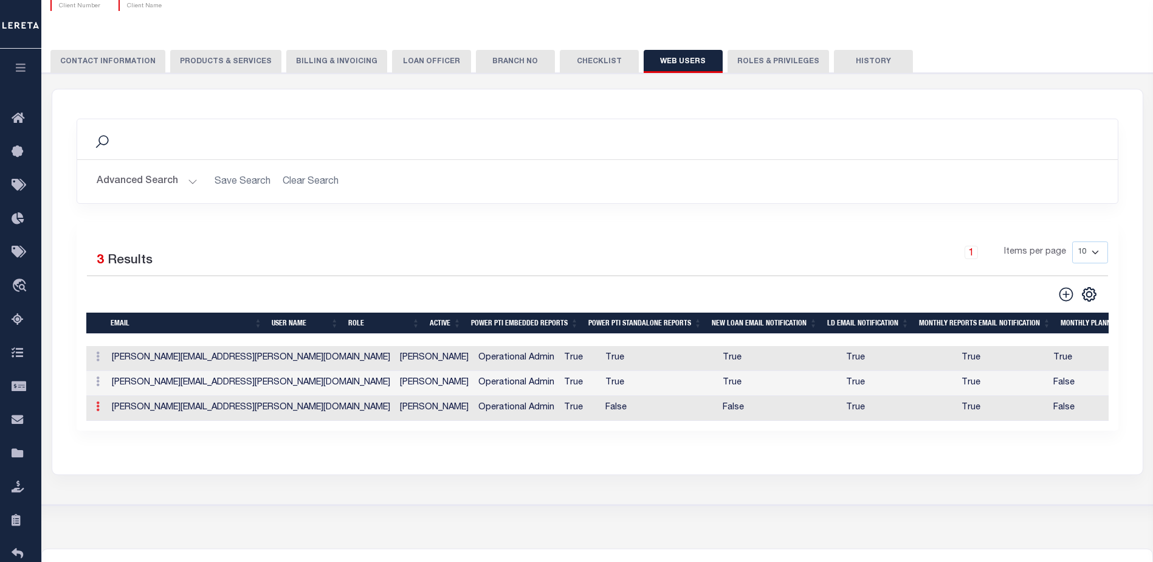
click at [96, 407] on icon at bounding box center [98, 406] width 4 height 10
click at [125, 445] on link "Edit" at bounding box center [119, 445] width 55 height 20
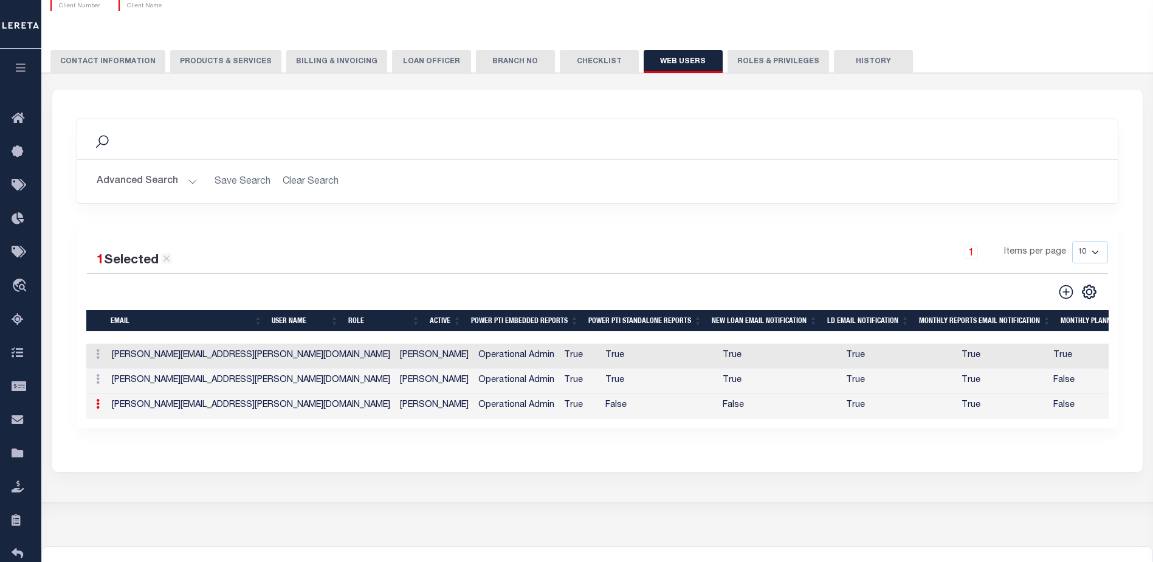
type input "Allen.Tice@leretacustomers.com"
type input "atice@WPNB.Bank"
type input "Allen Tice"
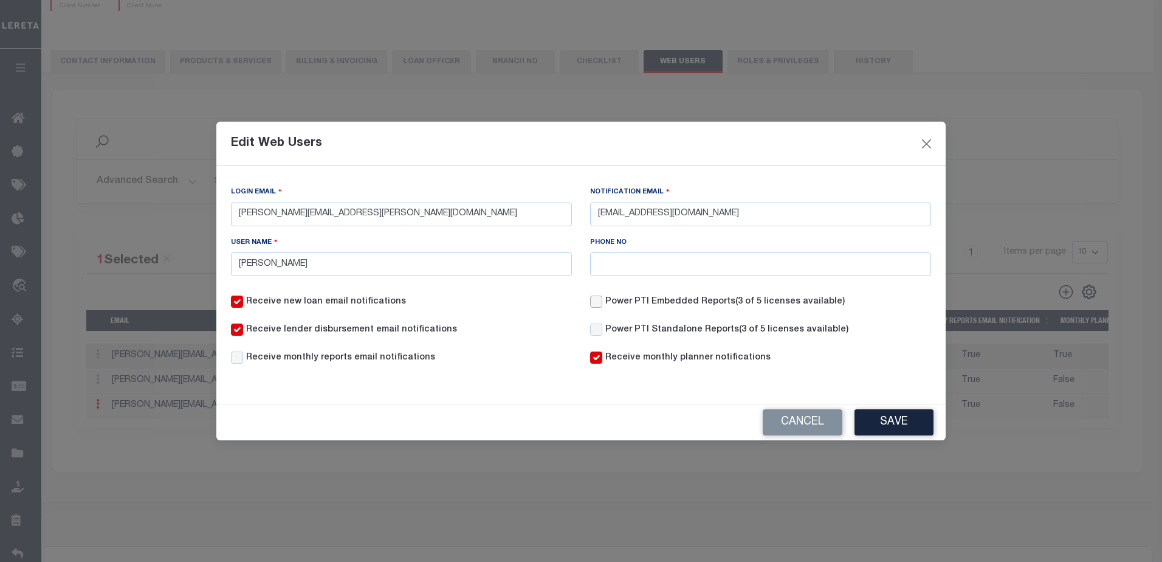
click at [599, 306] on input "Power PTI Embedded Reports (3 of 5 licenses available)" at bounding box center [596, 301] width 12 height 12
checkbox input "true"
click at [599, 332] on input "Power PTI Standalone Reports (3 of 5 licenses available)" at bounding box center [596, 329] width 12 height 12
checkbox input "true"
click at [893, 431] on button "Save" at bounding box center [893, 422] width 79 height 26
